Goal: Obtain resource: Download file/media

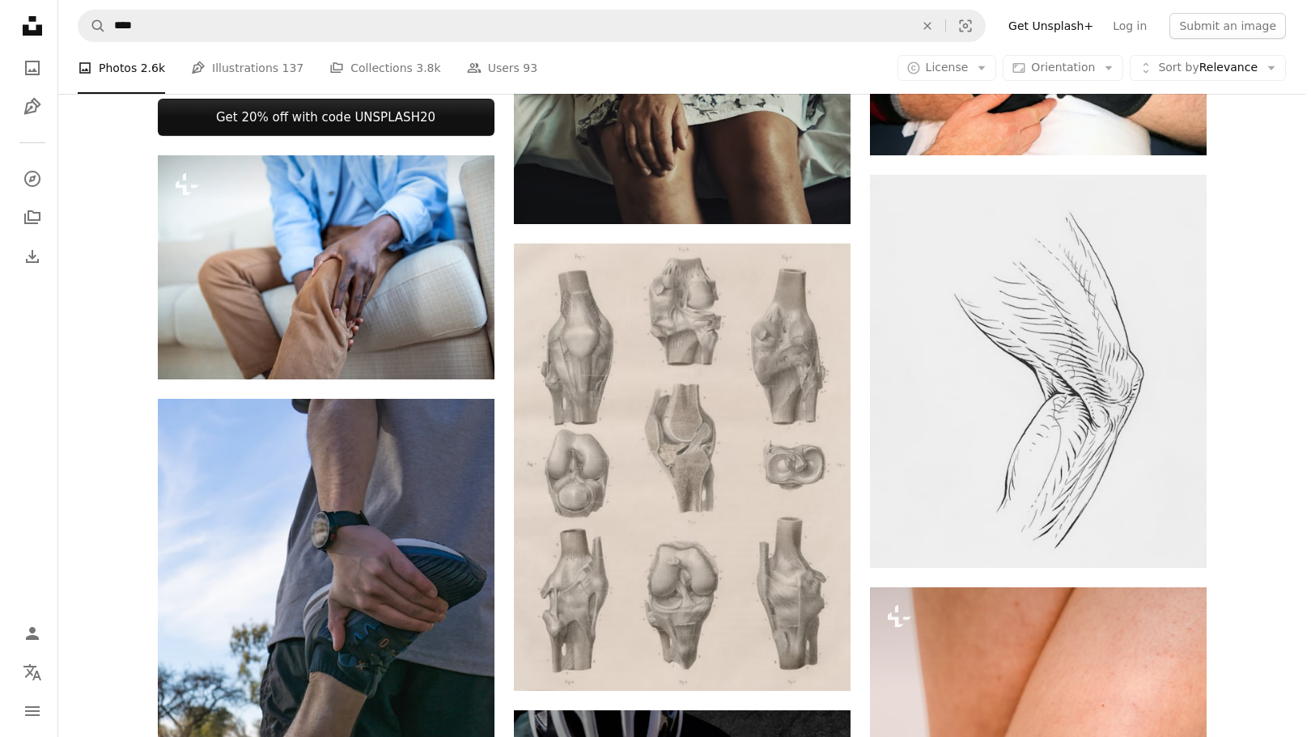
scroll to position [728, 0]
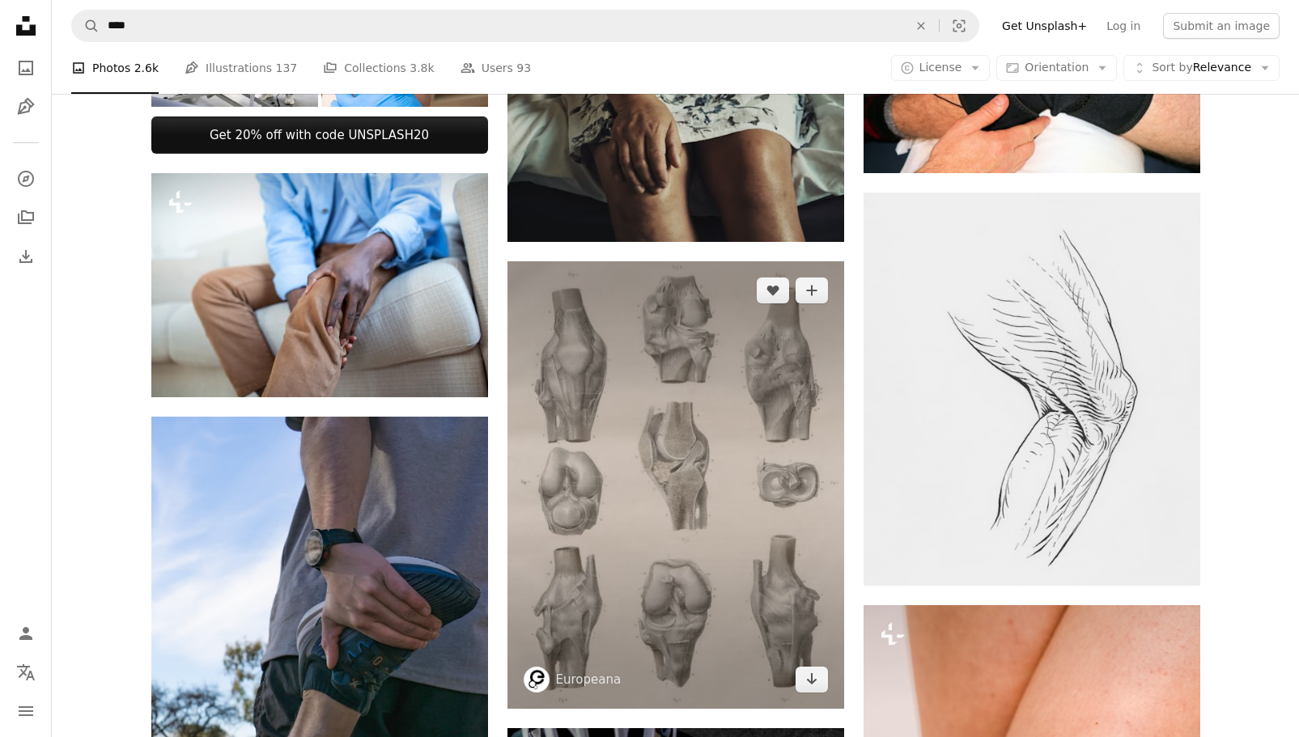
click at [632, 348] on img at bounding box center [675, 484] width 337 height 447
